Goal: Communication & Community: Participate in discussion

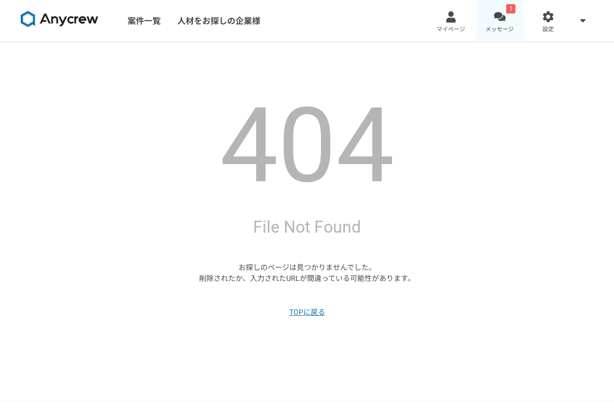
click at [501, 15] on div at bounding box center [500, 17] width 12 height 12
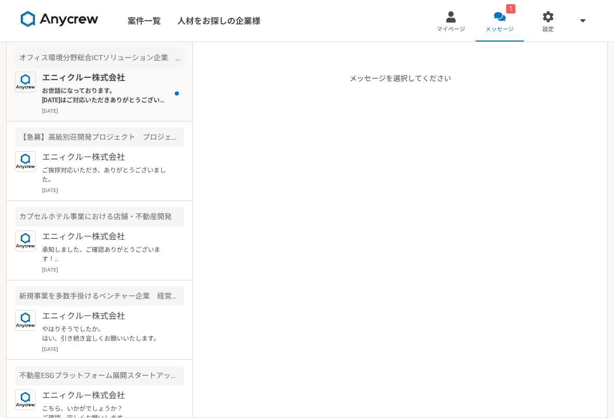
click at [98, 92] on p "お世話になっております。 [DATE]はご対応いただきありがとうございました。 現在、社内にて稟議書あげており、完了次第契約書の送付をさせていただければと思い…" at bounding box center [106, 95] width 128 height 19
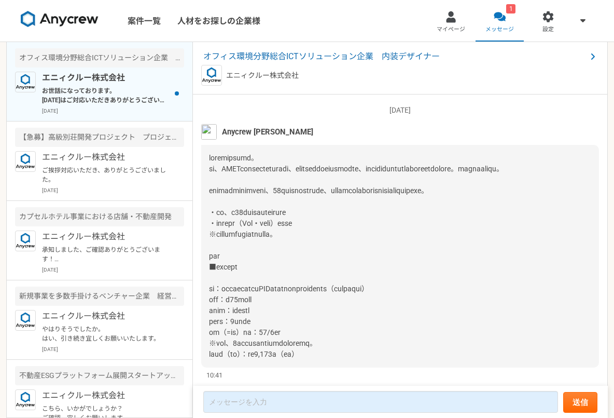
scroll to position [1238, 0]
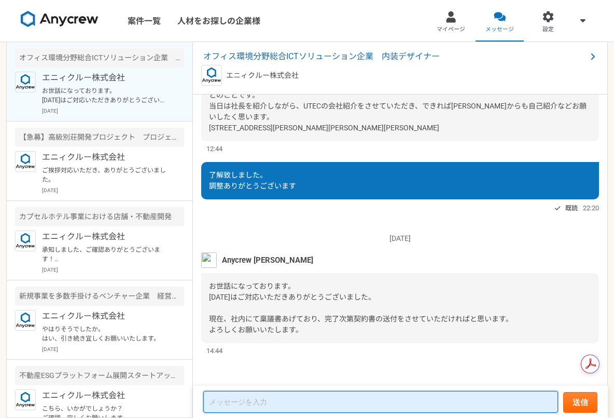
click at [357, 404] on textarea at bounding box center [380, 402] width 355 height 22
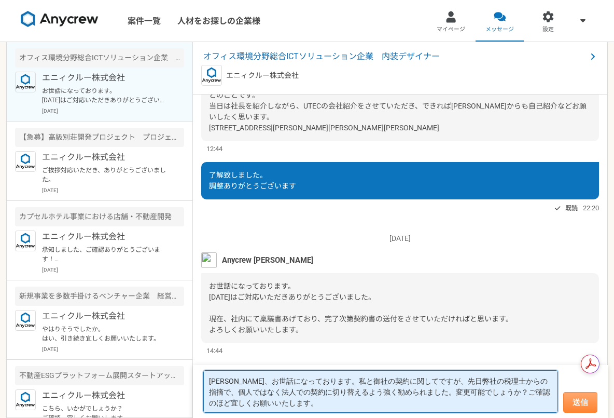
type textarea "[PERSON_NAME]、お世話になっております。私と御社の契約に関してですが、先日弊社の税理士からの指摘で、個人ではなく法人での契約に切り替えるよう強く勧…"
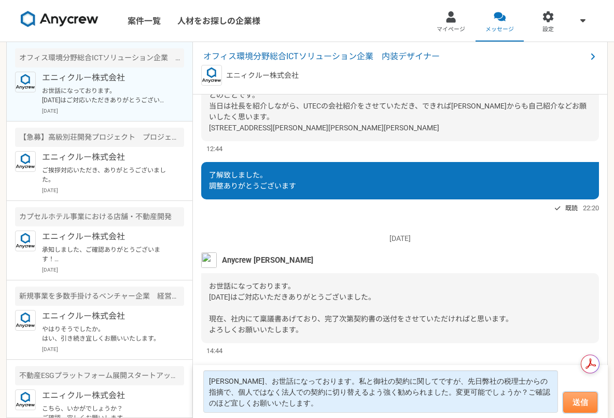
click at [584, 404] on button "送信" at bounding box center [580, 402] width 34 height 21
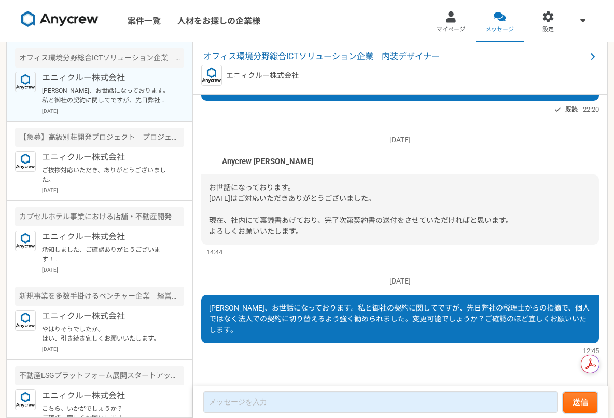
scroll to position [1012, 0]
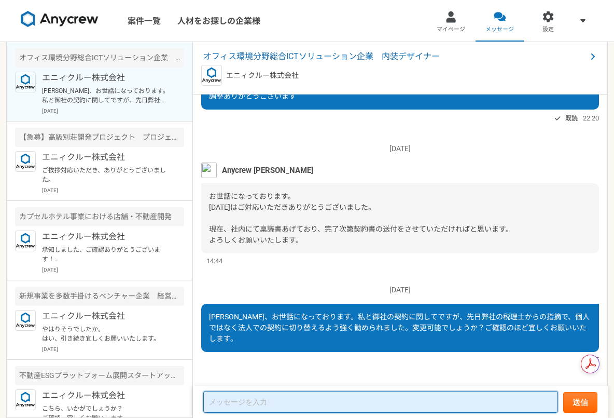
click at [477, 401] on textarea at bounding box center [380, 402] width 355 height 22
